Goal: Task Accomplishment & Management: Complete application form

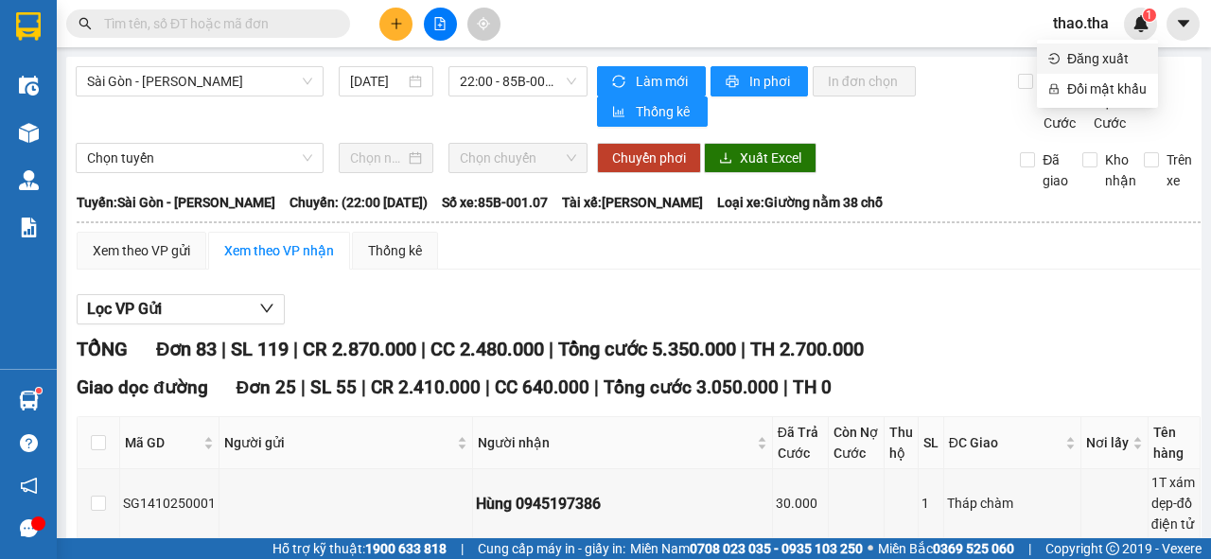
click at [1071, 62] on span "Đăng xuất" at bounding box center [1106, 58] width 79 height 21
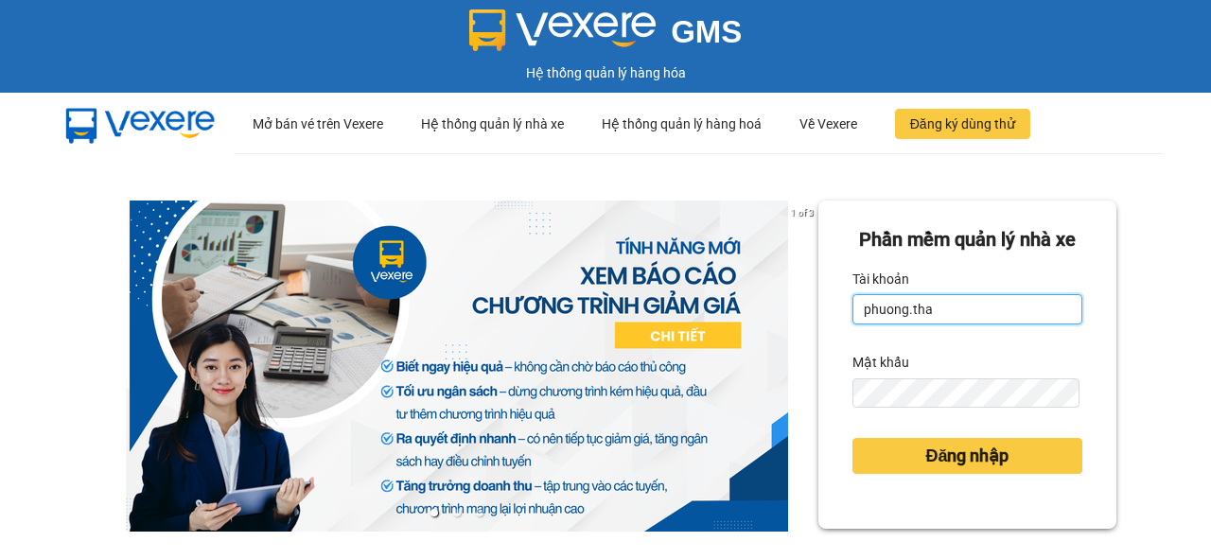
click at [949, 324] on input "phuong.tha" at bounding box center [967, 309] width 230 height 30
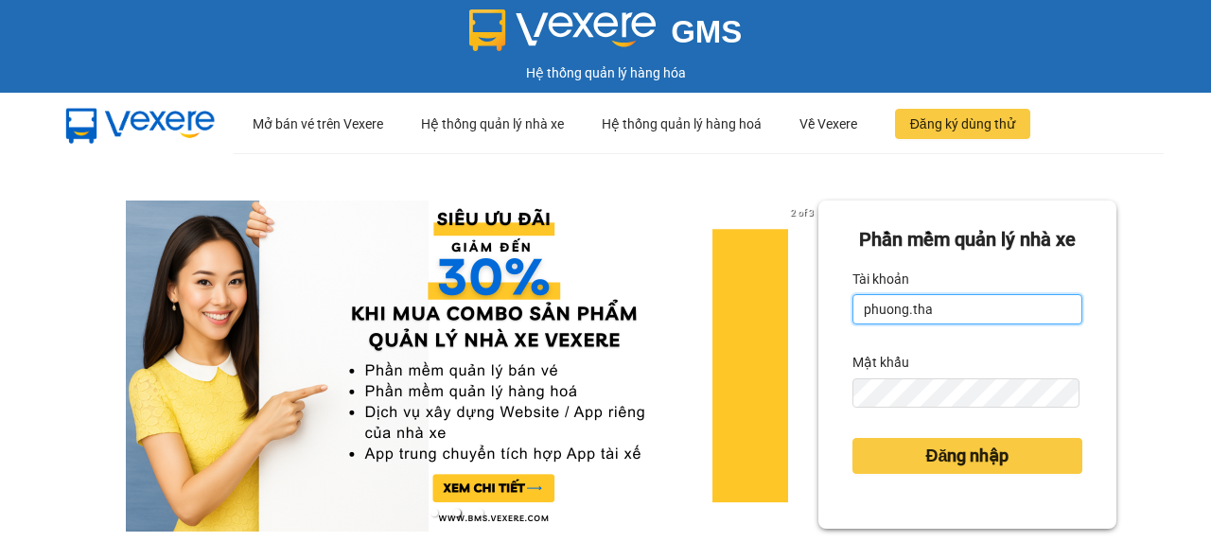
type input "tien.tha"
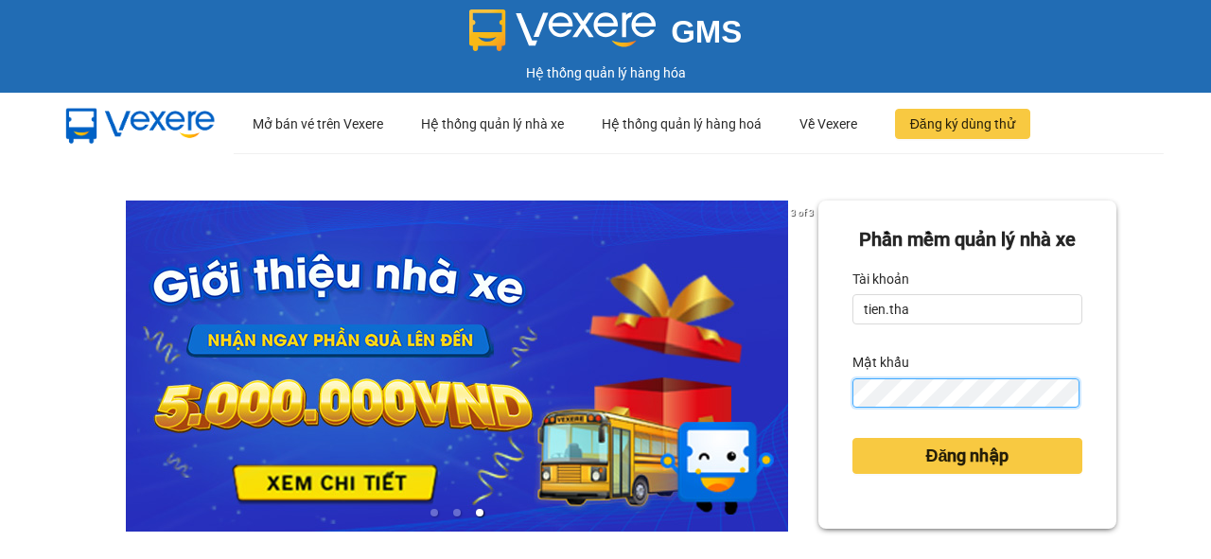
click at [829, 444] on div "Phần mềm quản lý nhà xe Tài khoản tien.tha Mật khẩu Đăng nhập" at bounding box center [967, 365] width 298 height 328
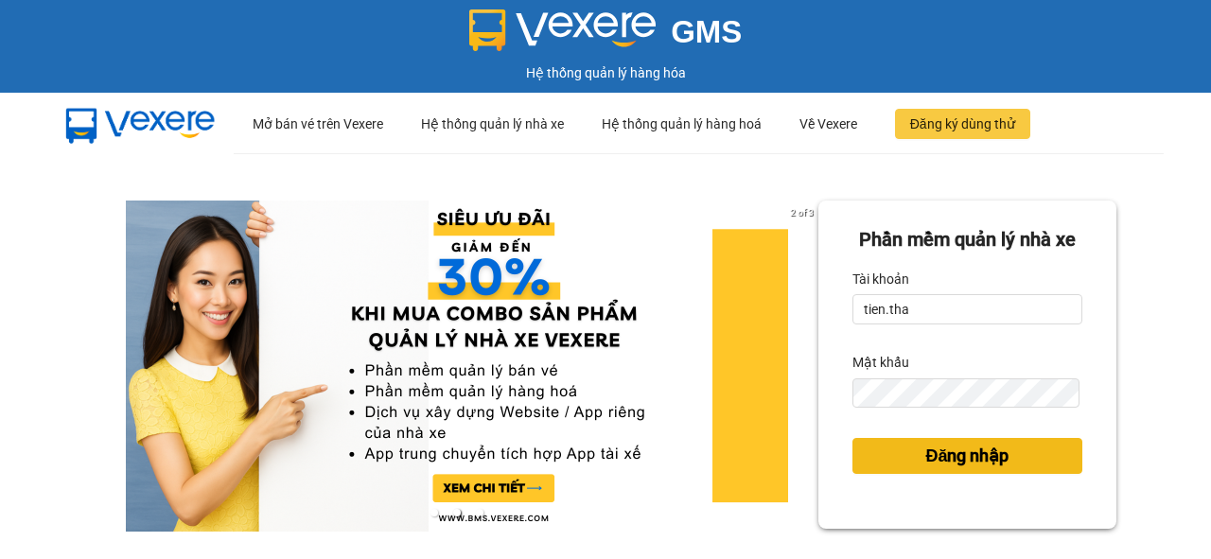
drag, startPoint x: 961, startPoint y: 470, endPoint x: 967, endPoint y: 482, distance: 12.7
click at [967, 474] on button "Đăng nhập" at bounding box center [967, 456] width 230 height 36
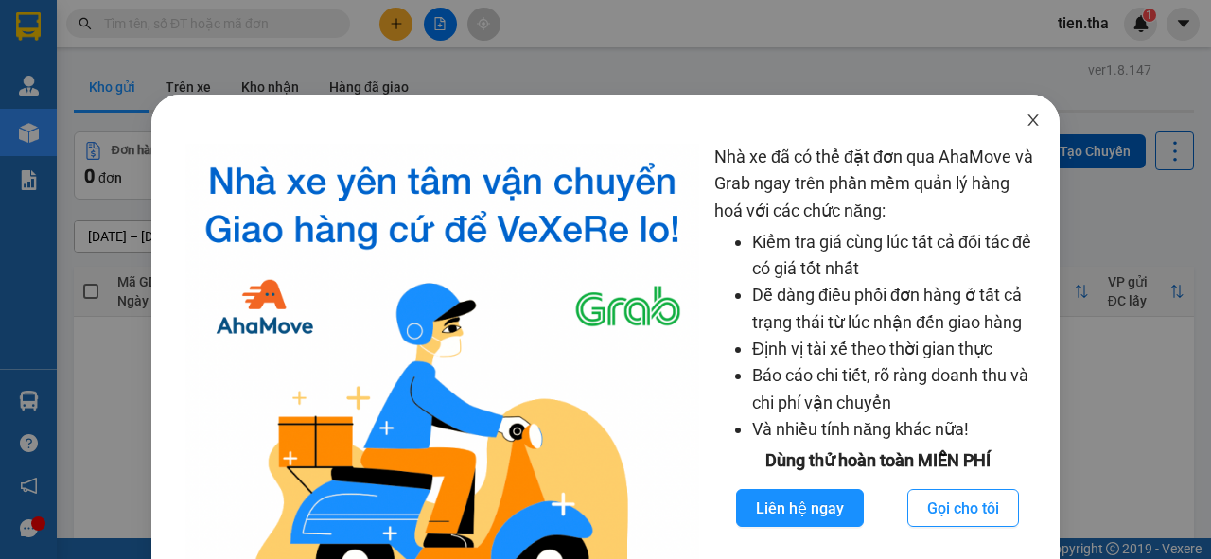
click at [1027, 123] on icon "close" at bounding box center [1032, 119] width 10 height 11
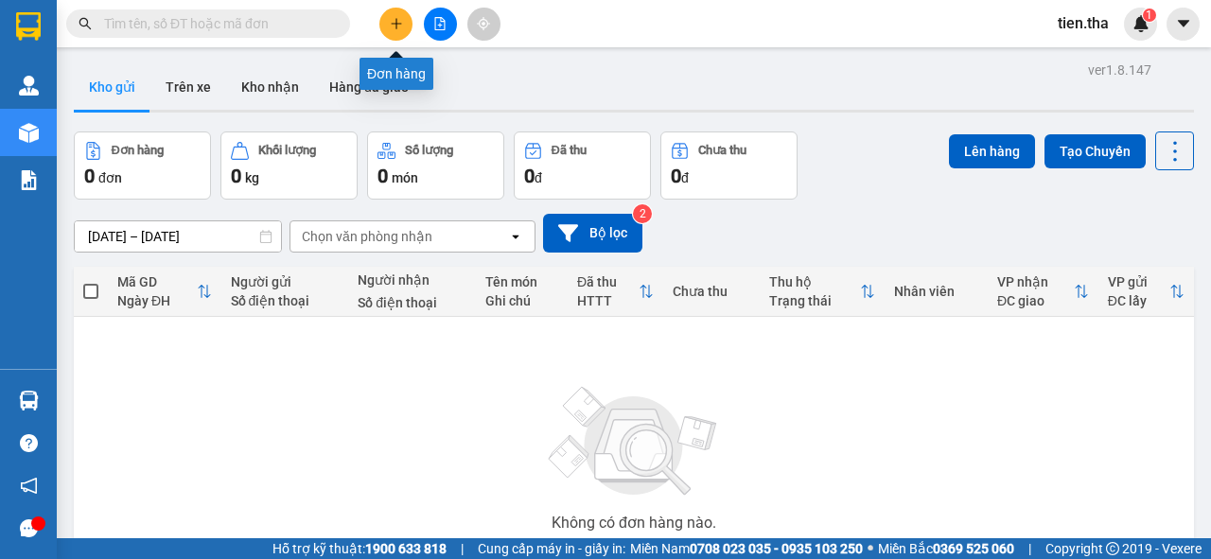
click at [398, 27] on icon "plus" at bounding box center [396, 23] width 13 height 13
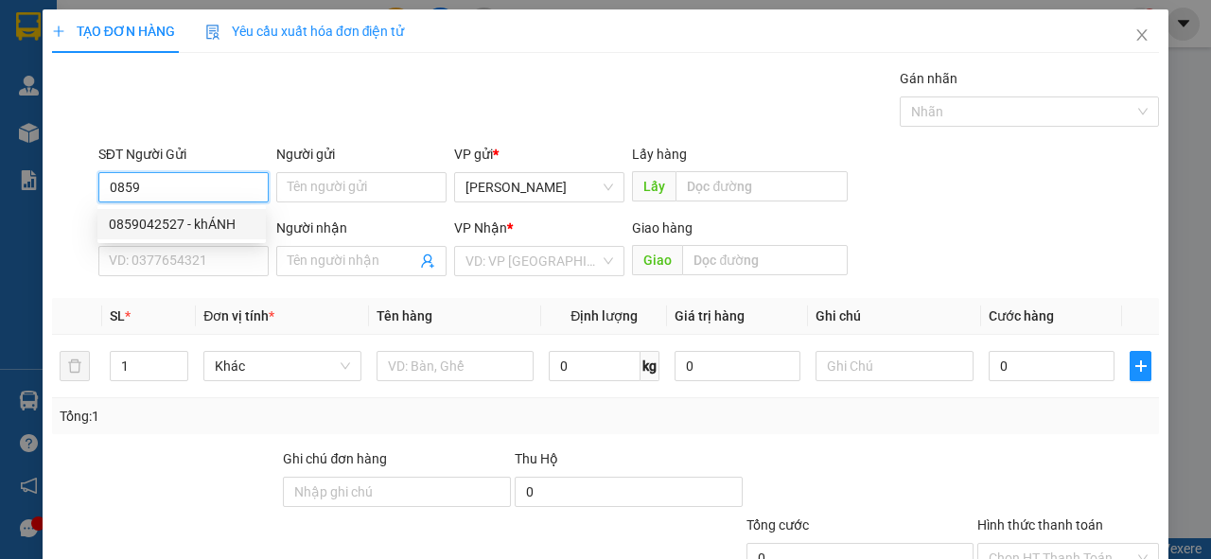
click at [248, 227] on div "0859042527 - khÁNH" at bounding box center [182, 224] width 146 height 21
type input "0859042527"
type input "khÁNH"
type input "0386729421"
type input "cúc"
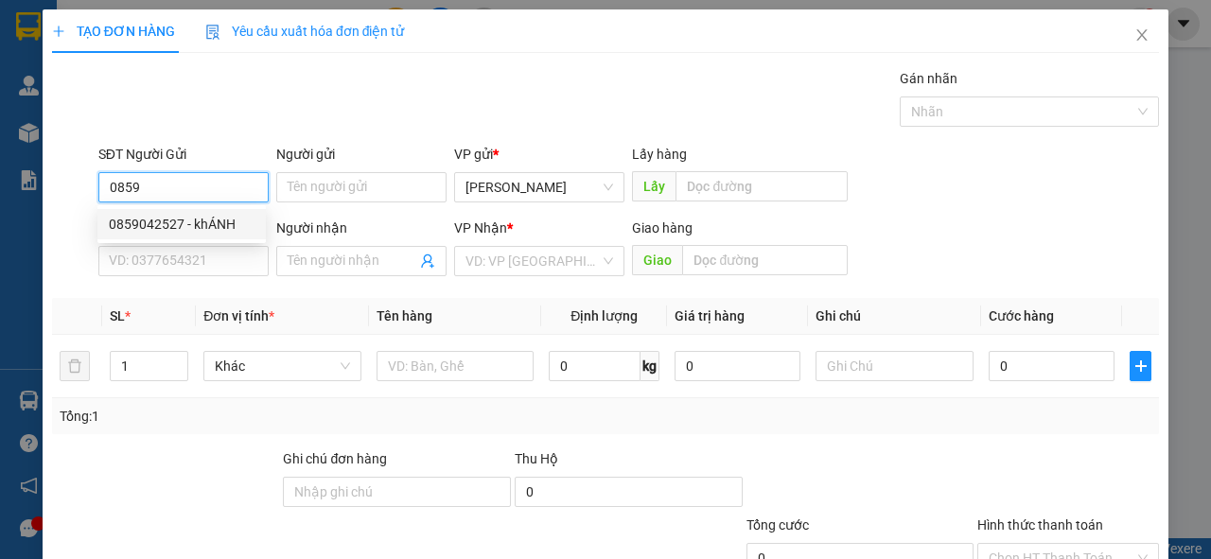
type input "tráng bom"
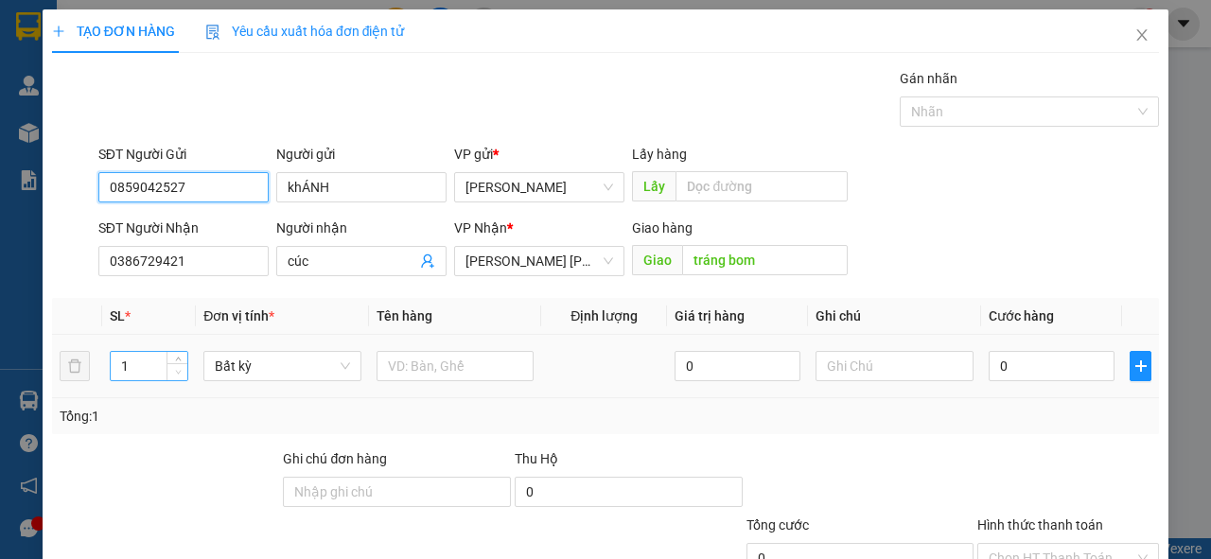
click at [178, 363] on span "Decrease Value" at bounding box center [176, 371] width 21 height 17
type input "0859042527"
type input "2"
click at [178, 359] on icon "up" at bounding box center [178, 362] width 7 height 7
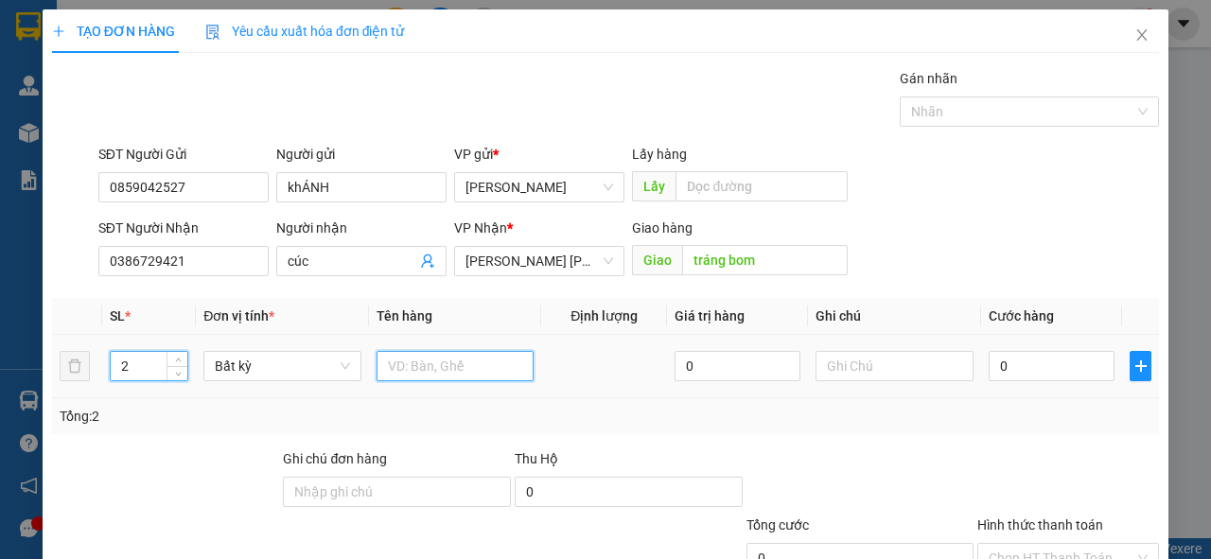
click at [421, 367] on input "text" at bounding box center [455, 366] width 158 height 30
type input "2 bị táo"
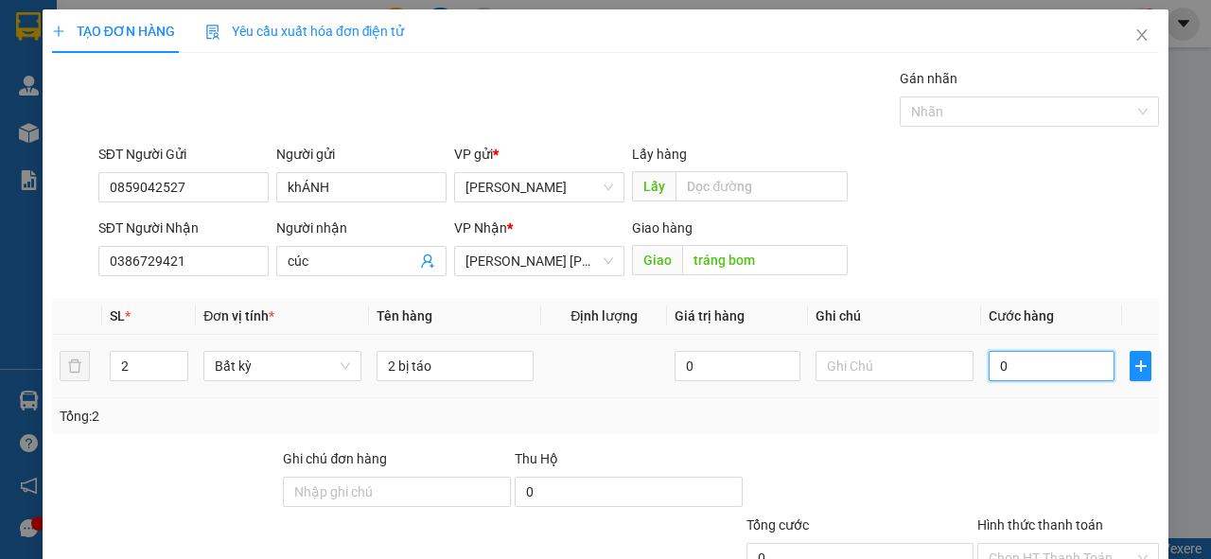
click at [1021, 367] on input "0" at bounding box center [1052, 366] width 126 height 30
type input "1"
type input "10"
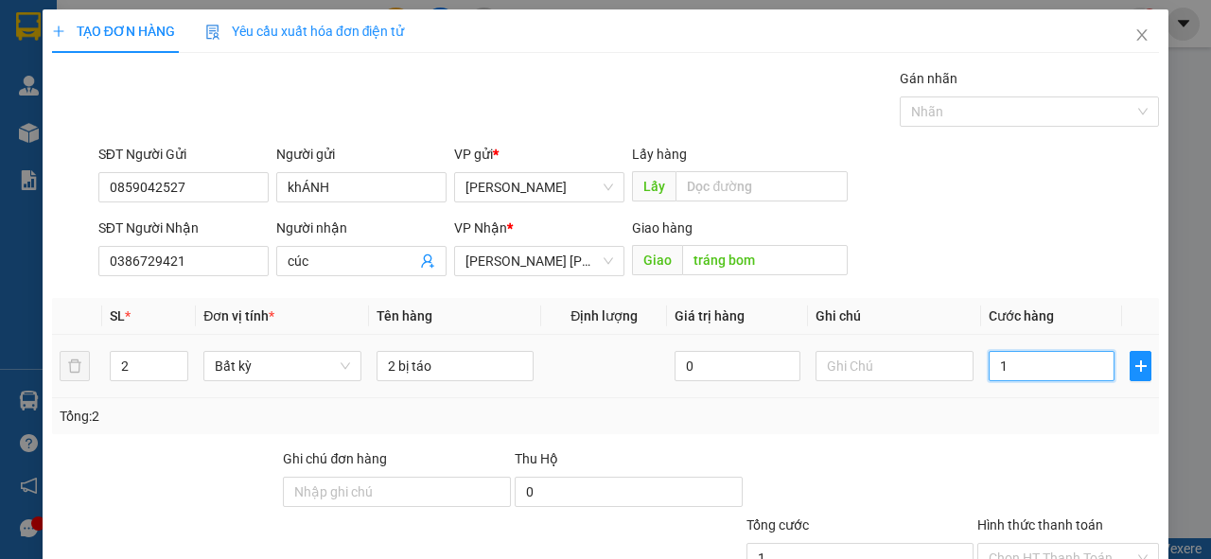
type input "10"
type input "100"
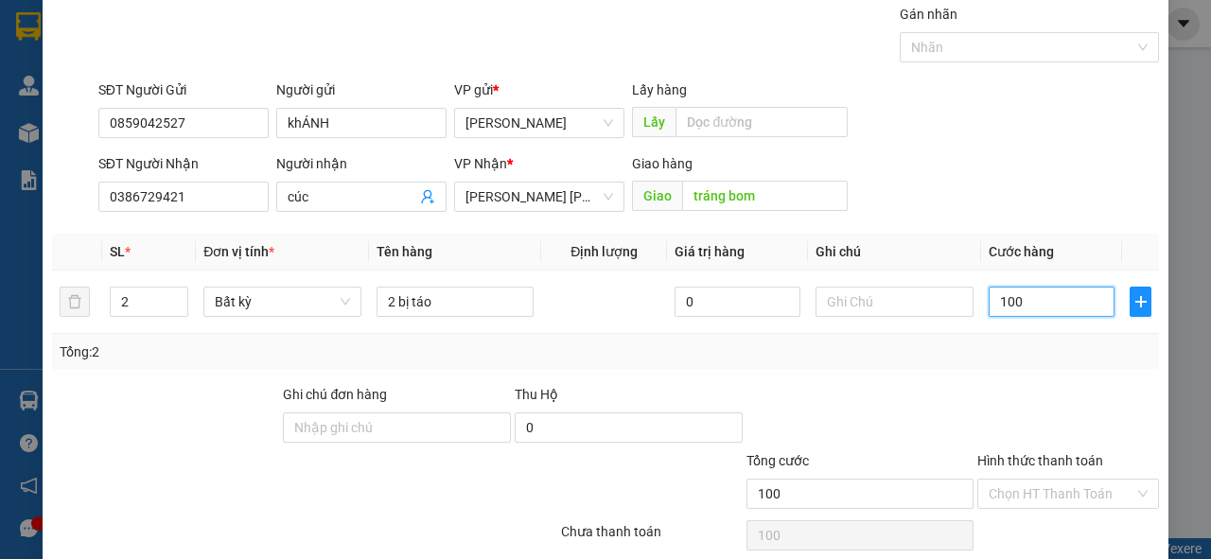
scroll to position [139, 0]
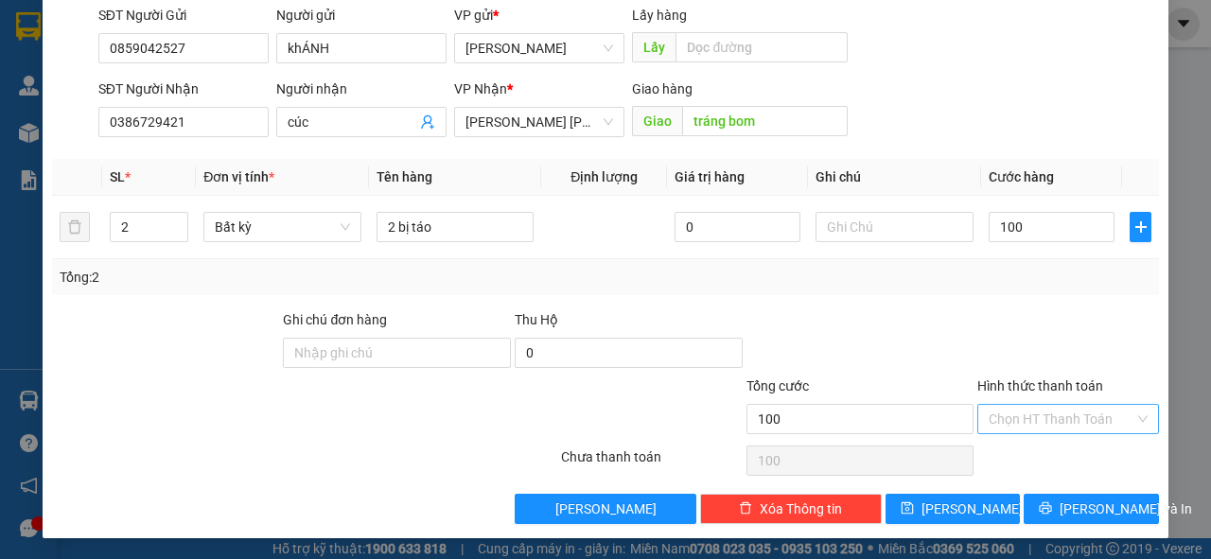
type input "100.000"
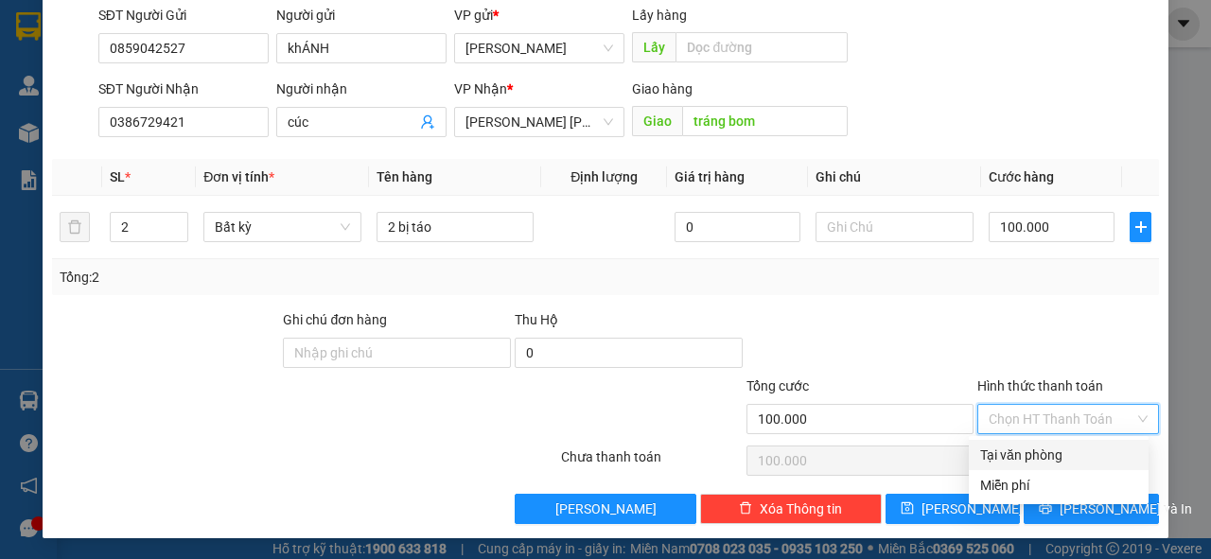
click at [1048, 416] on input "Hình thức thanh toán" at bounding box center [1062, 419] width 146 height 28
click at [1049, 456] on div "Tại văn phòng" at bounding box center [1058, 455] width 157 height 21
type input "0"
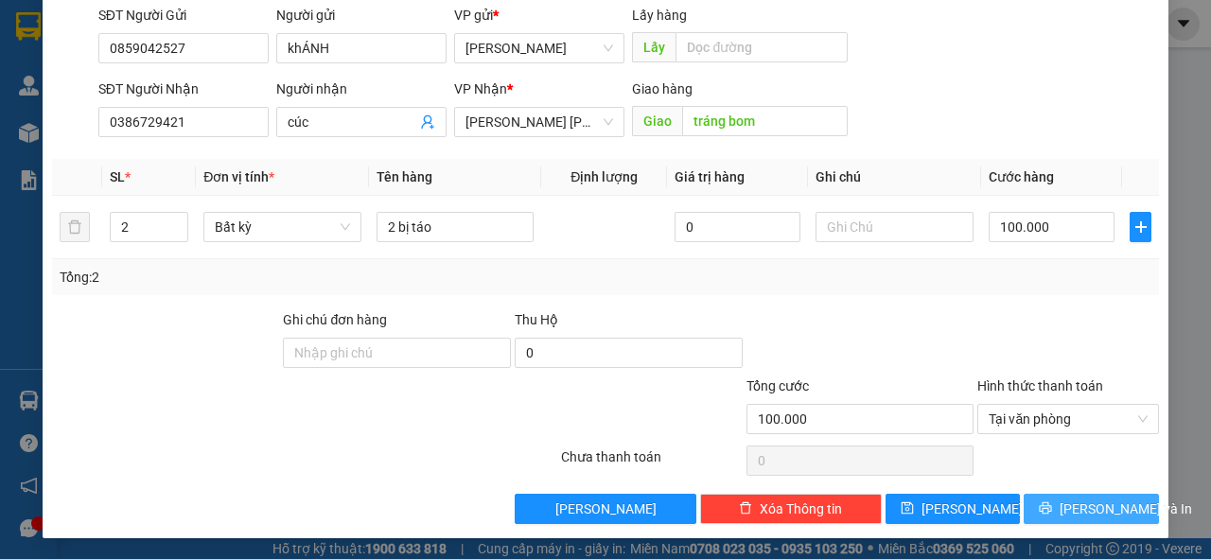
click at [1075, 494] on button "Lưu và In" at bounding box center [1091, 509] width 135 height 30
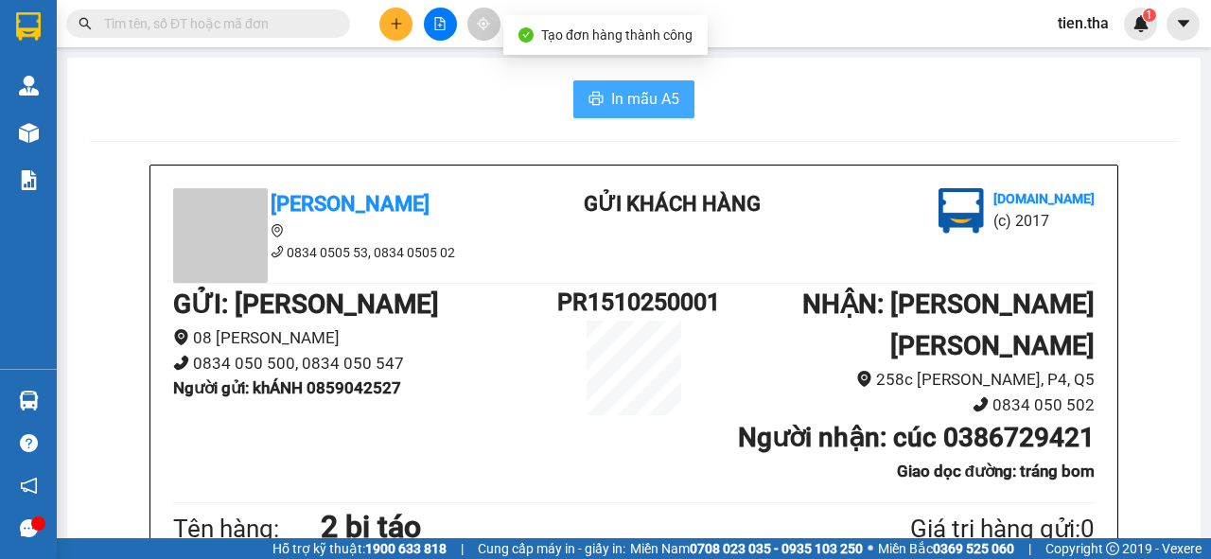
drag, startPoint x: 634, startPoint y: 97, endPoint x: 703, endPoint y: 125, distance: 74.3
click at [644, 101] on span "In mẫu A5" at bounding box center [645, 99] width 68 height 24
